Goal: Find contact information: Find contact information

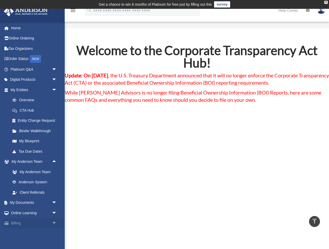
scroll to position [560, 0]
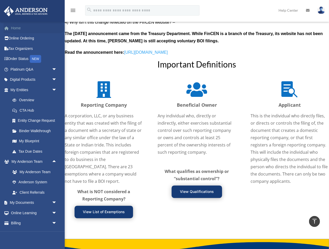
click at [21, 27] on link "Home" at bounding box center [34, 28] width 61 height 10
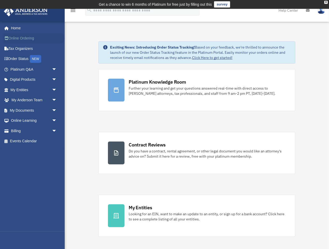
click at [8, 38] on icon at bounding box center [7, 38] width 1 height 4
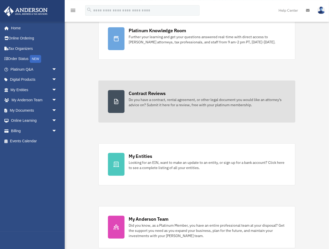
scroll to position [56, 0]
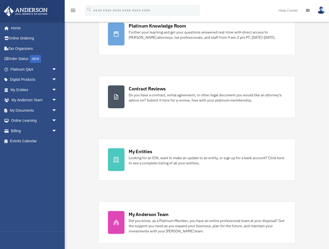
click at [238, 184] on div "Platinum Knowledge Room Further your learning and get your questions answered r…" at bounding box center [197, 128] width 197 height 230
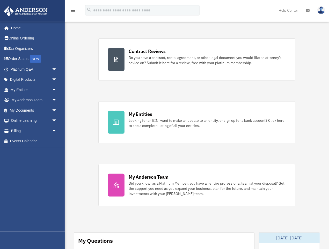
scroll to position [224, 0]
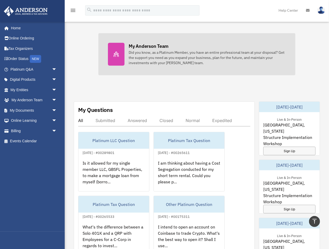
click at [146, 52] on div "Did you know, as a Platinum Member, you have an entire professional team at you…" at bounding box center [207, 58] width 157 height 16
click at [145, 44] on div "My Anderson Team" at bounding box center [149, 46] width 40 height 6
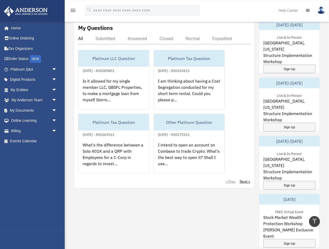
scroll to position [308, 0]
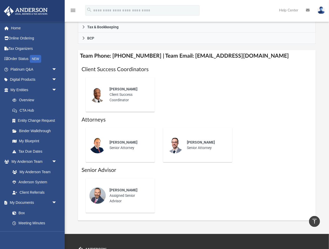
scroll to position [197, 0]
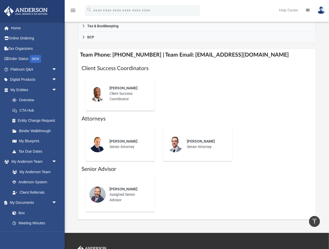
click at [121, 145] on div "[PERSON_NAME] Senior Attorney" at bounding box center [128, 144] width 45 height 18
click at [123, 146] on div "[PERSON_NAME] Senior Attorney" at bounding box center [128, 144] width 45 height 18
click at [145, 151] on div "[PERSON_NAME] Senior Attorney" at bounding box center [128, 144] width 45 height 18
drag, startPoint x: 133, startPoint y: 191, endPoint x: 141, endPoint y: 184, distance: 10.6
click at [134, 186] on div "[PERSON_NAME] Assigned Senior Advisor" at bounding box center [128, 194] width 45 height 24
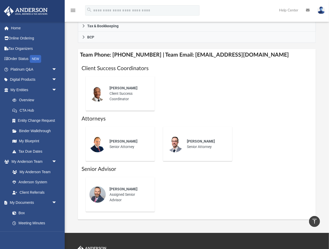
click at [209, 137] on div "[PERSON_NAME] Senior Attorney" at bounding box center [206, 144] width 45 height 18
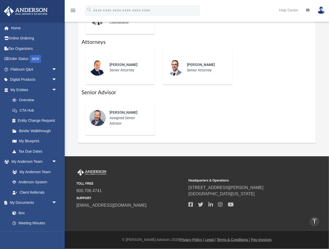
scroll to position [0, 0]
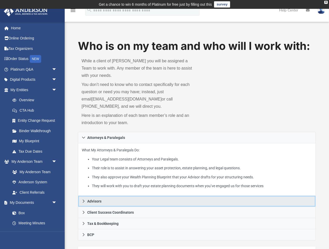
drag, startPoint x: 97, startPoint y: 202, endPoint x: 104, endPoint y: 196, distance: 8.1
click at [103, 195] on div "Attorneys & Paralegals What My Attorneys & Paralegals Do: Your Legal team consi…" at bounding box center [197, 186] width 238 height 109
click at [128, 203] on link "Advisors" at bounding box center [197, 200] width 238 height 11
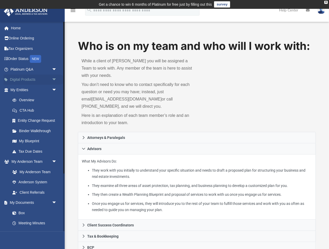
click at [55, 79] on span "arrow_drop_down" at bounding box center [57, 79] width 10 height 11
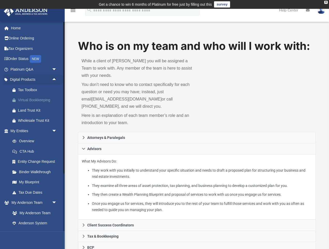
click at [30, 99] on div "Virtual Bookkeeping" at bounding box center [38, 100] width 40 height 6
